Goal: Transaction & Acquisition: Purchase product/service

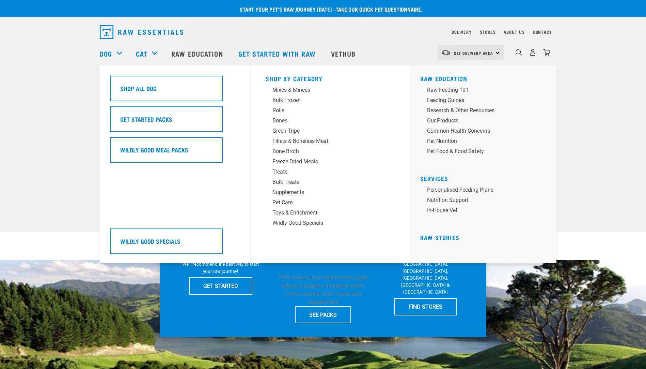
click at [138, 89] on h5 "Shop All Dog" at bounding box center [138, 88] width 36 height 9
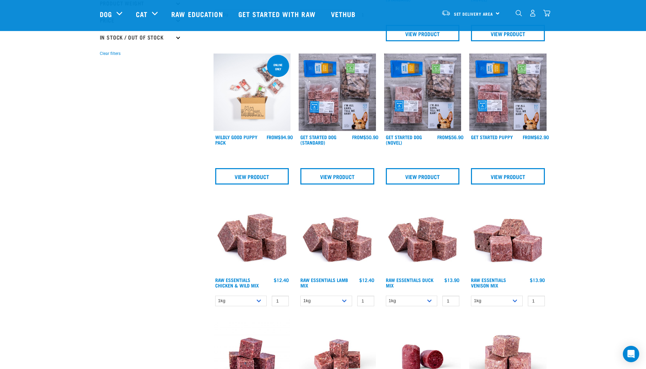
scroll to position [273, 0]
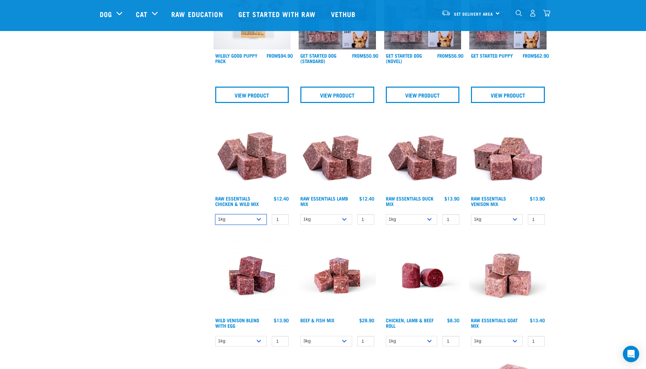
click at [263, 223] on select "1kg 3kg Bulk (10kg)" at bounding box center [241, 219] width 52 height 11
select select "709"
click at [215, 214] on select "1kg 3kg Bulk (10kg)" at bounding box center [241, 219] width 52 height 11
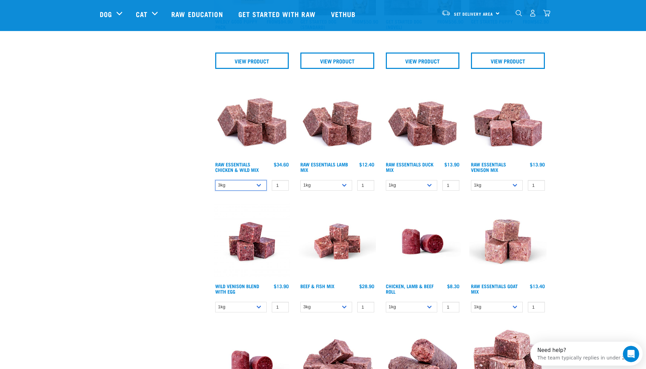
scroll to position [0, 0]
click at [260, 124] on img at bounding box center [252, 119] width 77 height 77
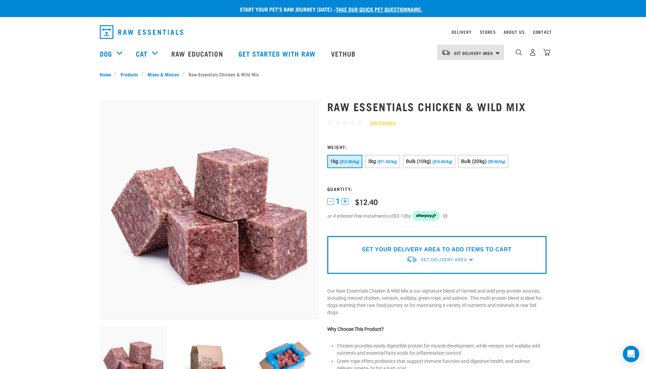
click at [435, 164] on span "($10.00/kg)" at bounding box center [443, 161] width 20 height 4
click at [538, 192] on form at bounding box center [436, 186] width 219 height 85
